Goal: Complete application form: Complete application form

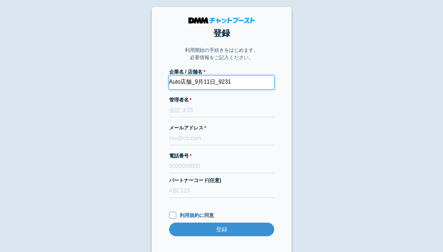
type input "Auto店舗_9月11日_9231"
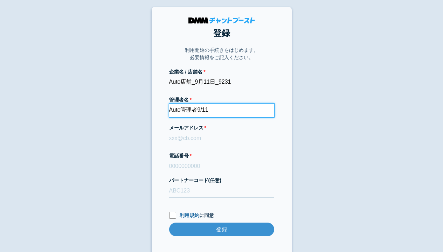
type input "Auto管理者9/11"
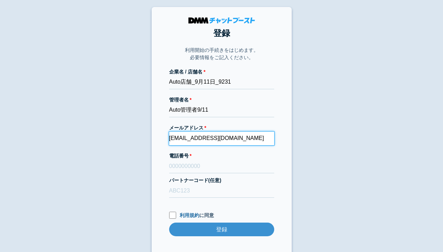
type input "bst-qa+20250911083324@kcgrp.jp"
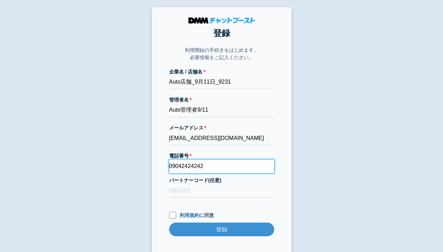
type input "09042424242"
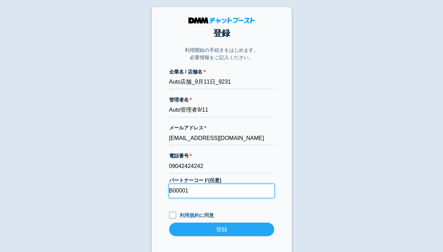
type input "B00001"
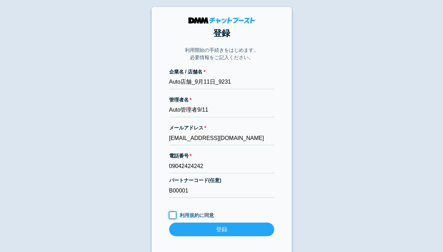
click at [172, 216] on input "利用規約 に同意" at bounding box center [172, 215] width 7 height 7
checkbox input "true"
click at [221, 230] on input "登録" at bounding box center [221, 230] width 105 height 14
